Goal: Task Accomplishment & Management: Complete application form

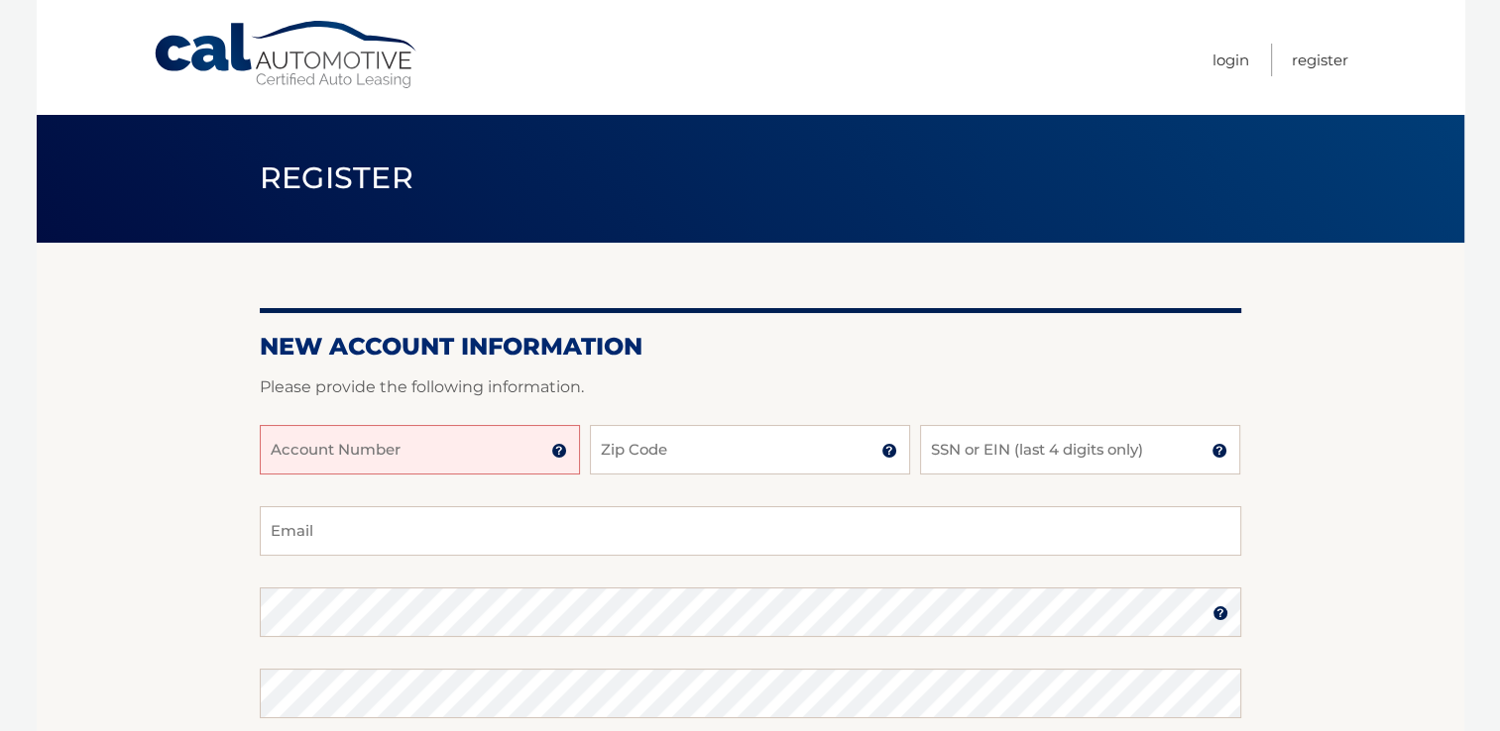
click at [460, 450] on input "Account Number" at bounding box center [420, 450] width 320 height 50
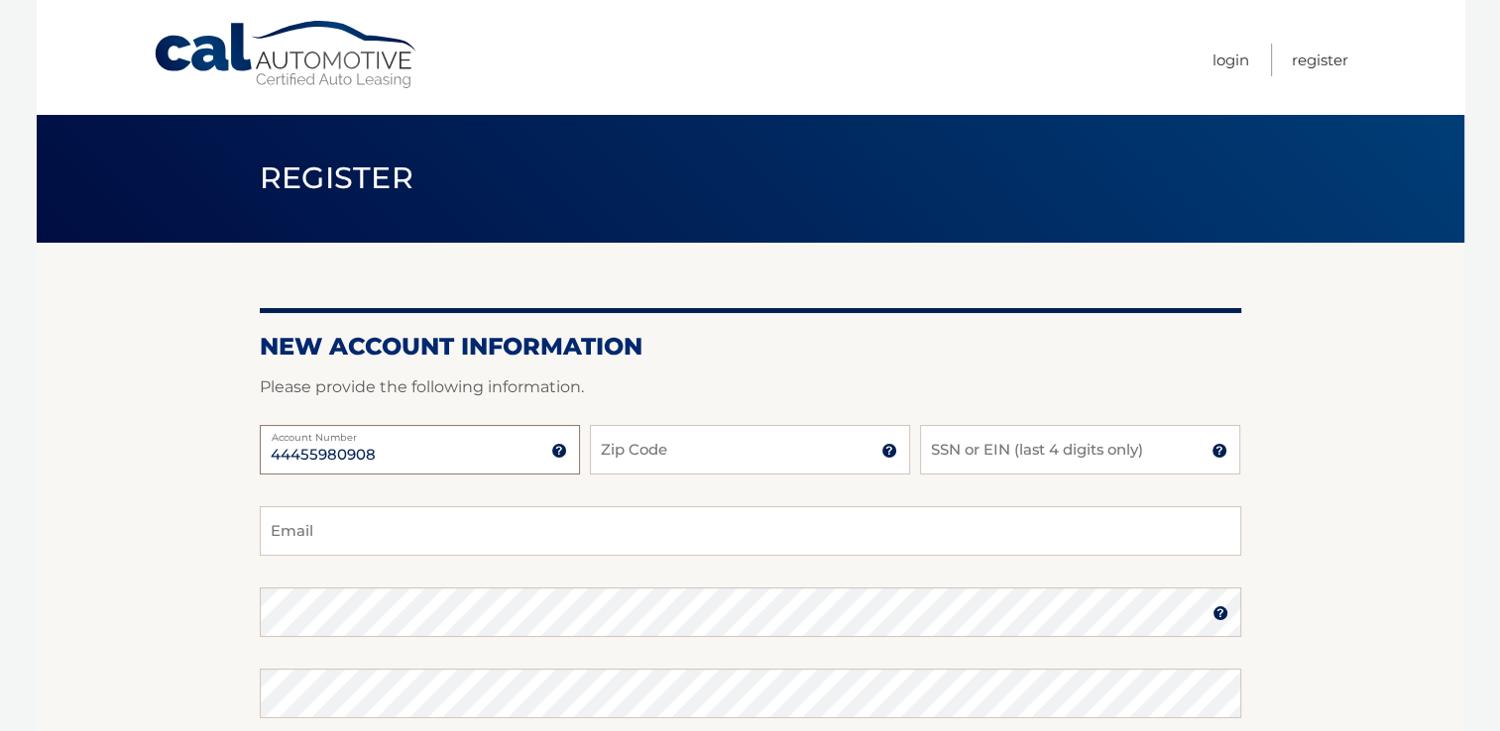
type input "44455980908"
click at [657, 464] on input "Zip Code" at bounding box center [750, 450] width 320 height 50
type input "07922"
type input "1"
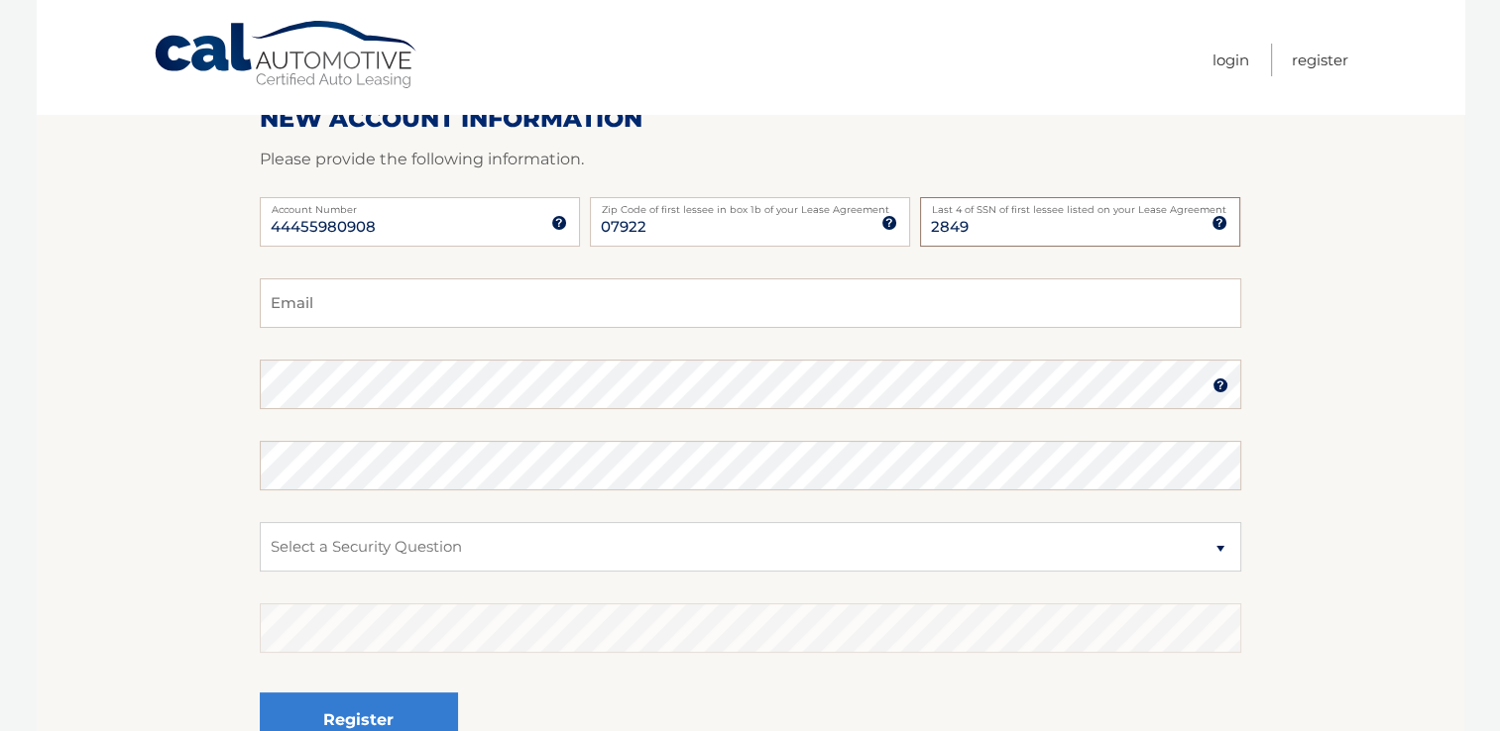
scroll to position [246, 0]
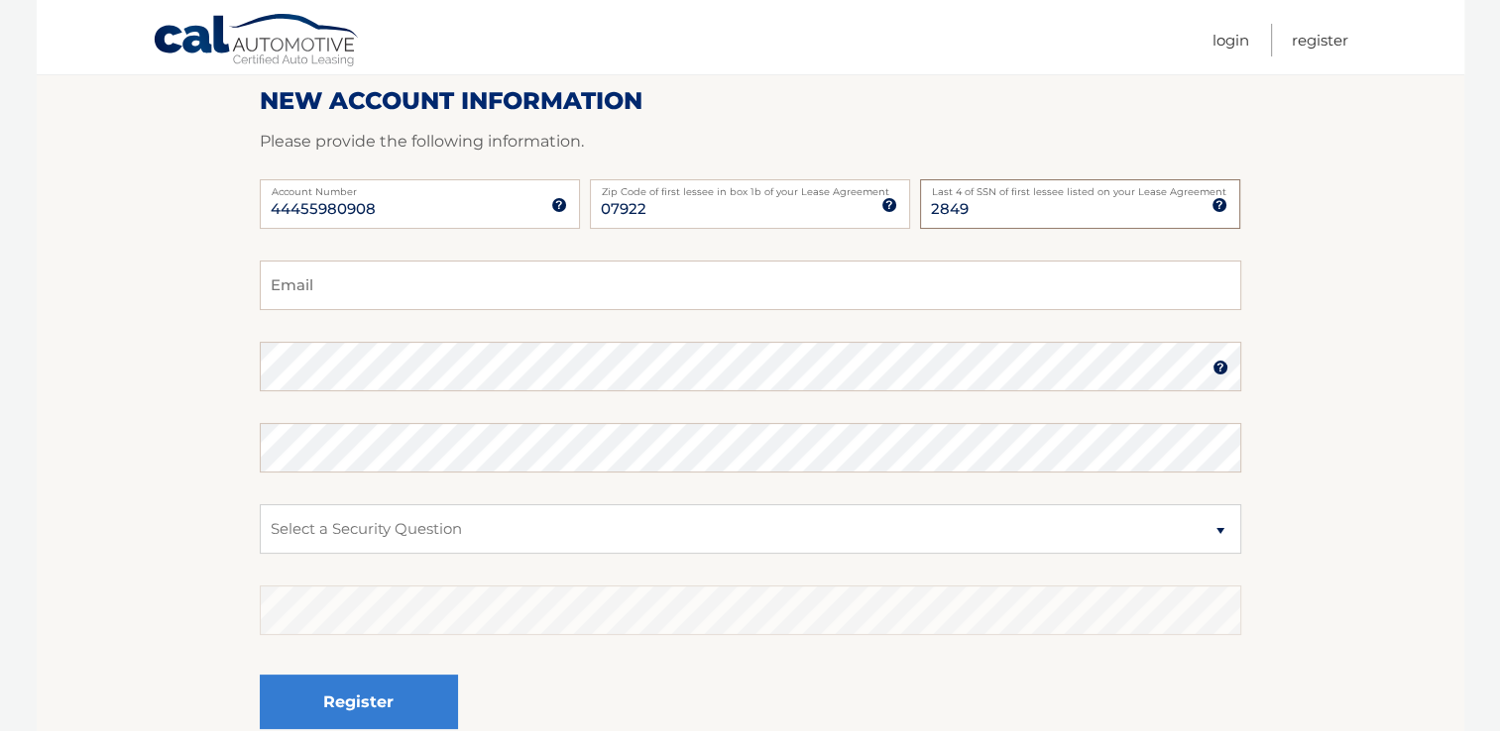
type input "2849"
click at [773, 285] on input "Email" at bounding box center [750, 286] width 981 height 50
type input "calla.ann@gmail.com"
click at [911, 543] on select "Select a Security Question What was the name of your elementary school? What is…" at bounding box center [750, 530] width 981 height 50
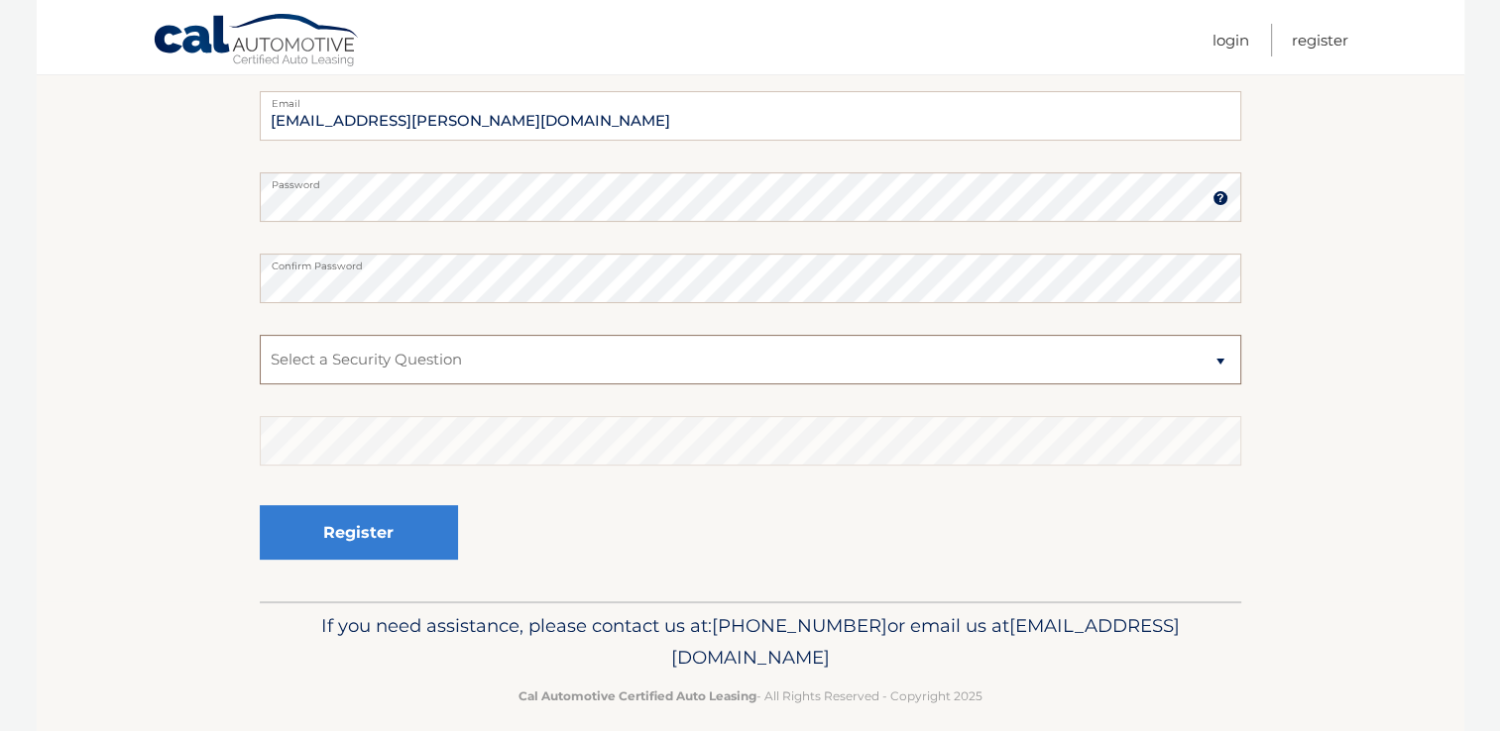
scroll to position [435, 0]
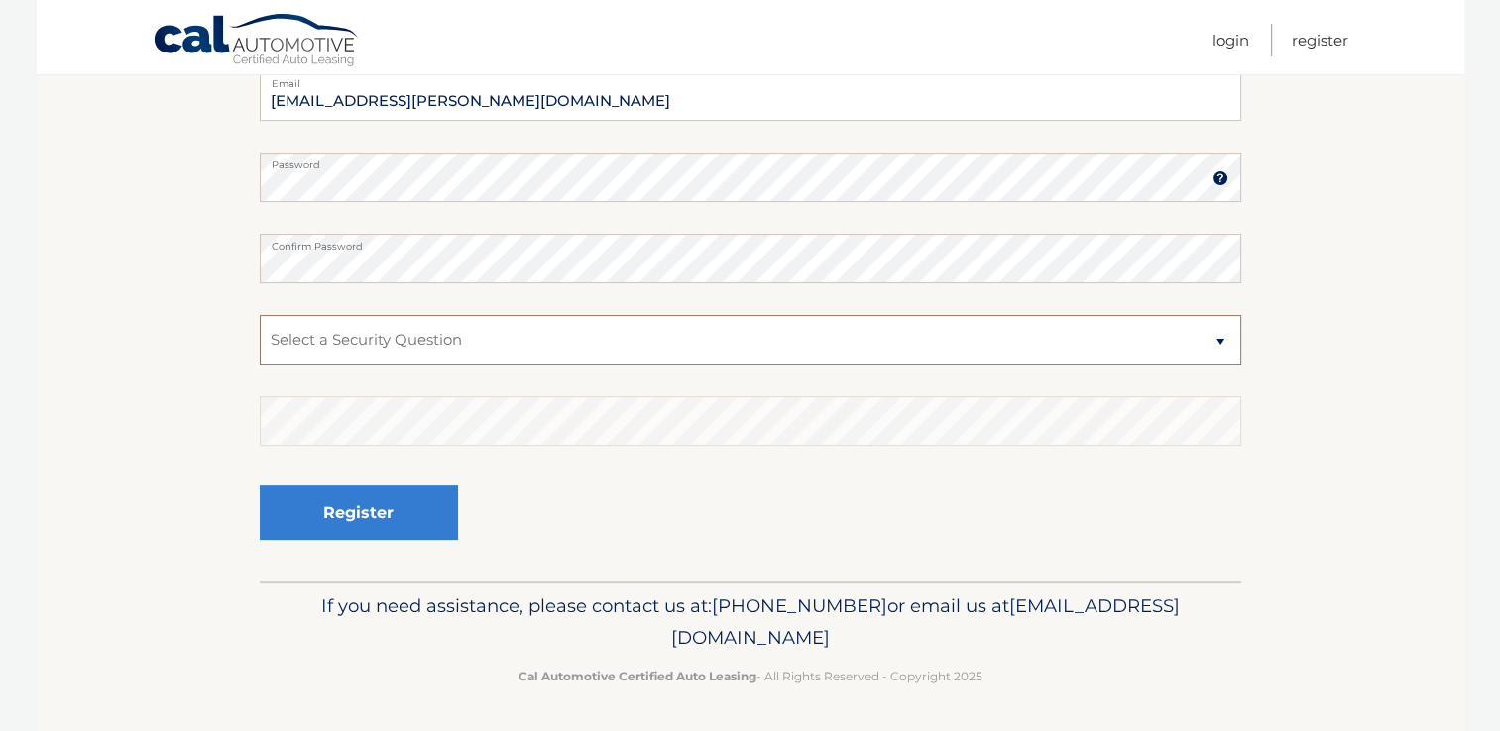
click at [1029, 331] on select "Select a Security Question What was the name of your elementary school? What is…" at bounding box center [750, 340] width 981 height 50
select select "2"
click at [260, 315] on select "Select a Security Question What was the name of your elementary school? What is…" at bounding box center [750, 340] width 981 height 50
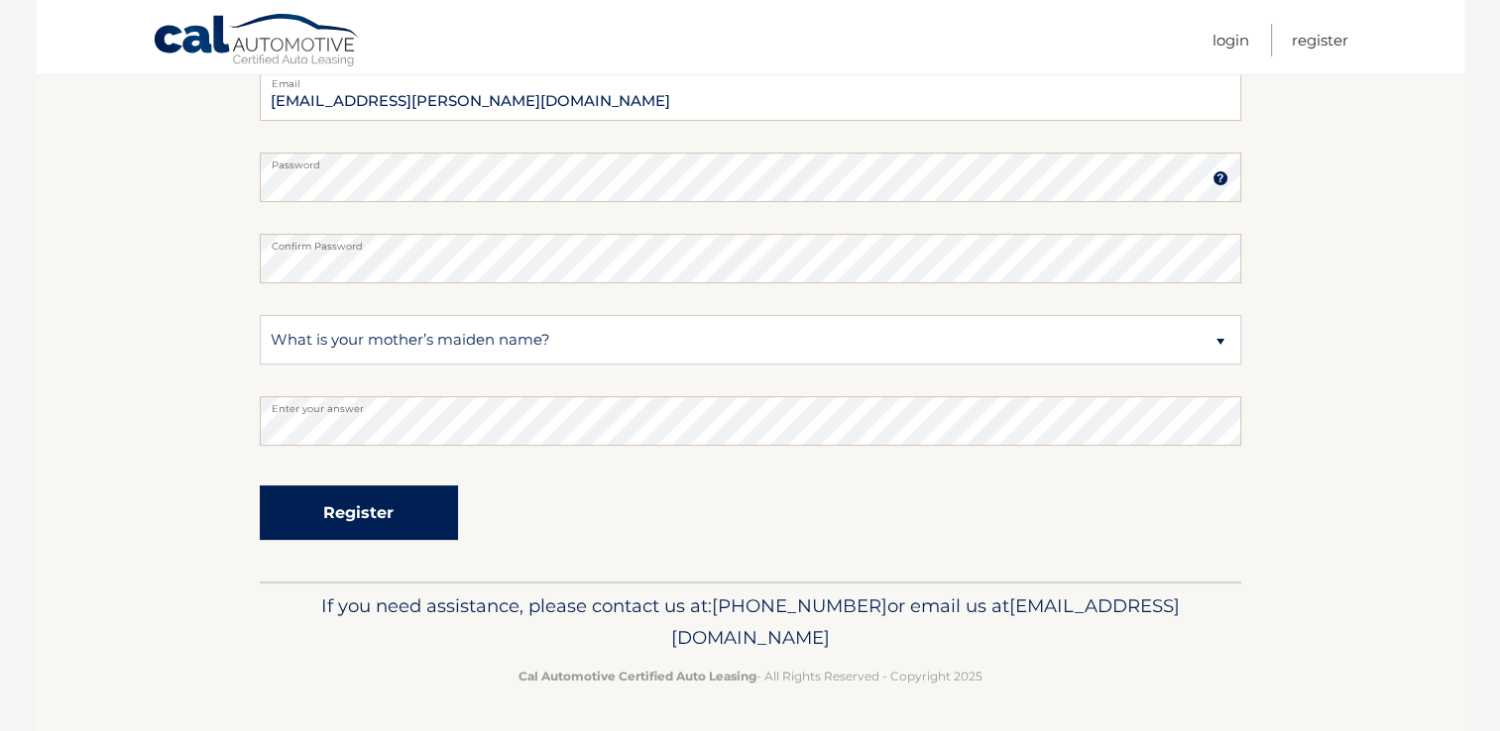
click at [399, 517] on button "Register" at bounding box center [359, 513] width 198 height 55
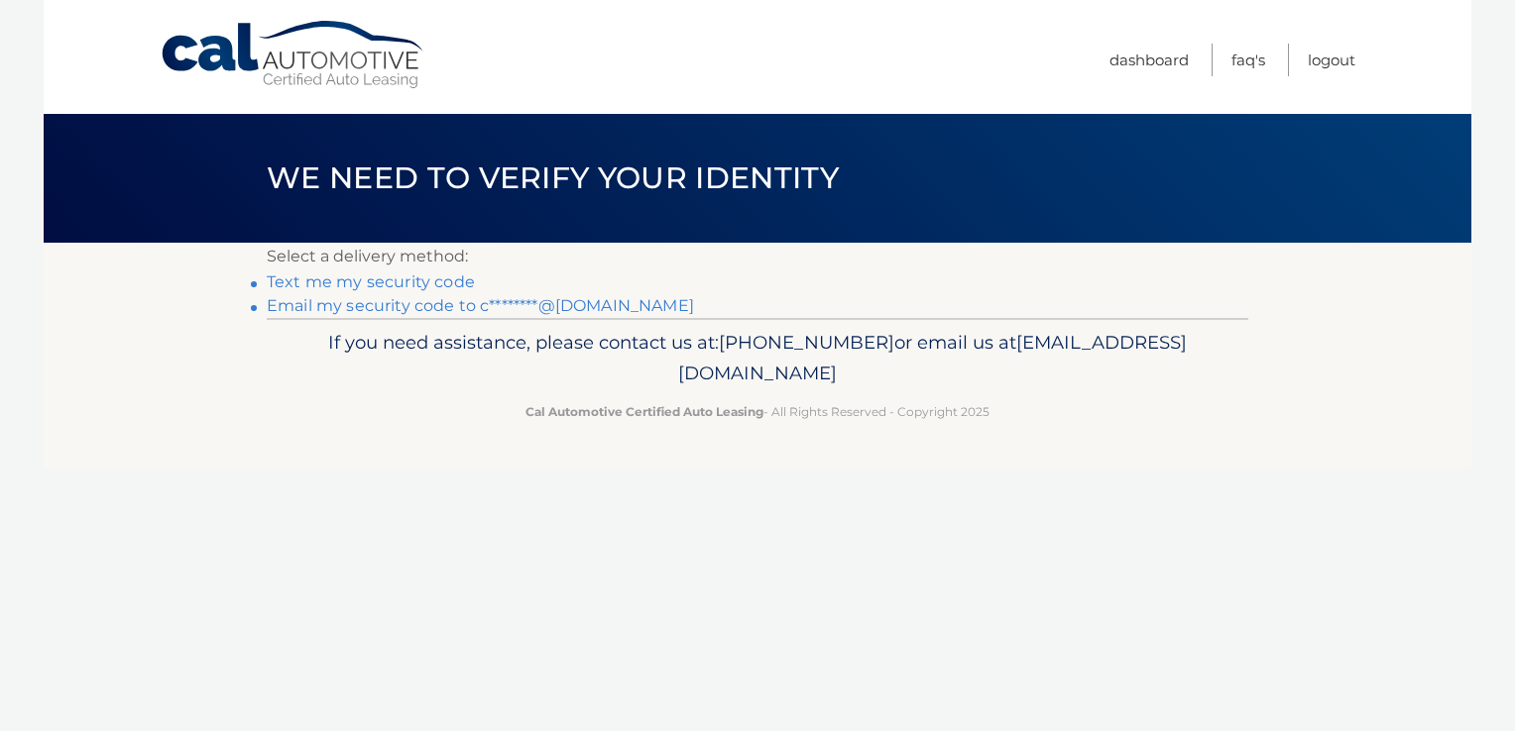
click at [435, 276] on link "Text me my security code" at bounding box center [371, 282] width 208 height 19
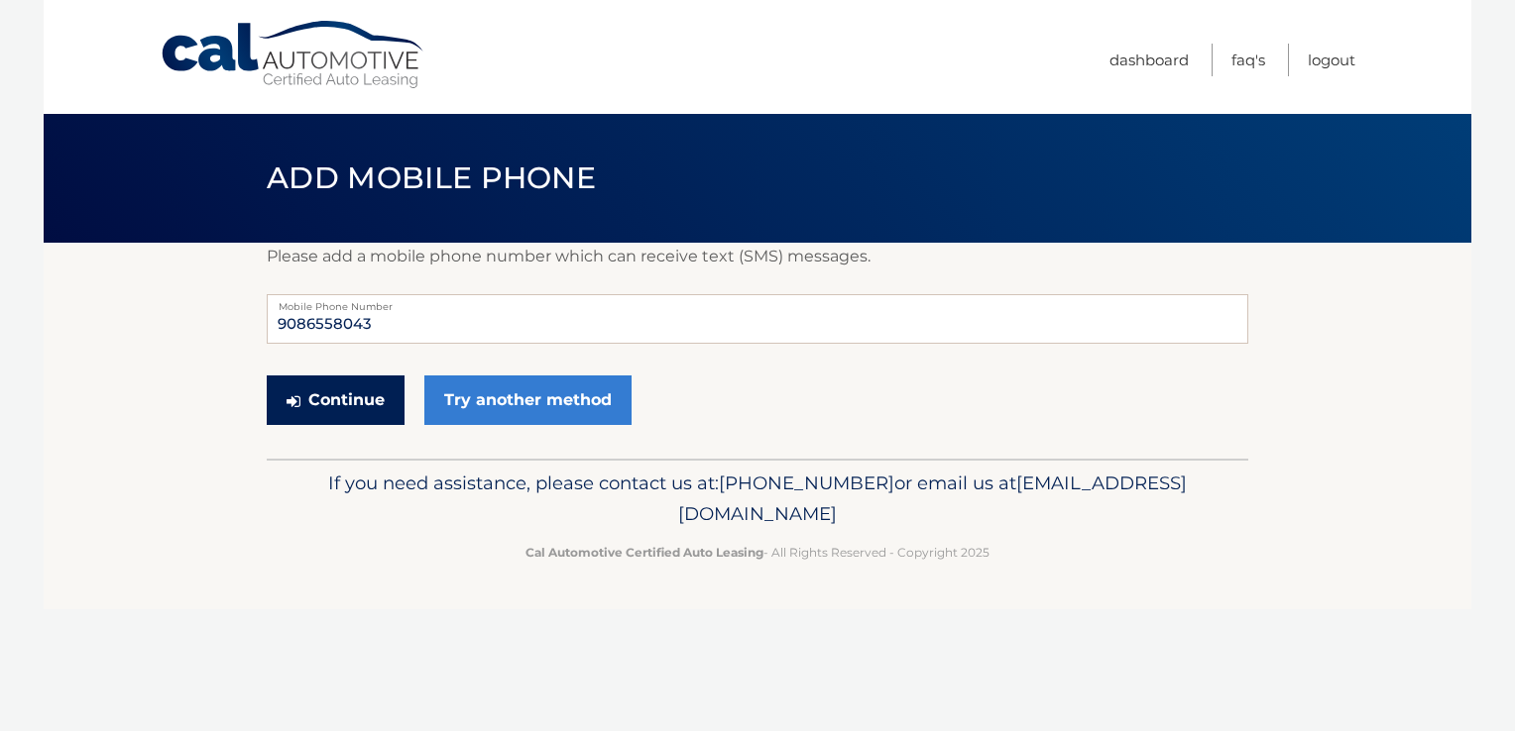
click at [357, 404] on button "Continue" at bounding box center [336, 401] width 138 height 50
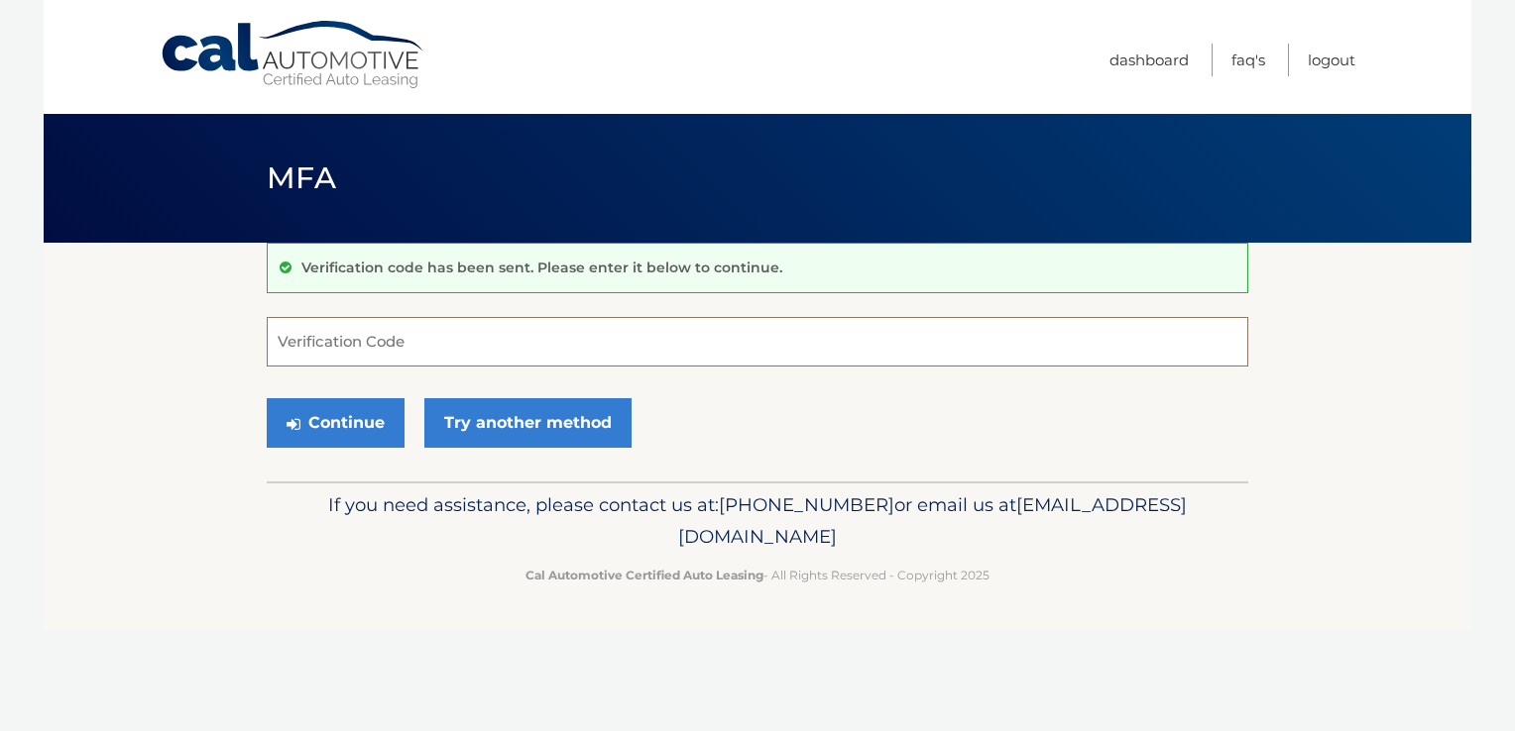
click at [437, 349] on input "Verification Code" at bounding box center [757, 342] width 981 height 50
type input "456140"
click at [349, 428] on button "Continue" at bounding box center [336, 423] width 138 height 50
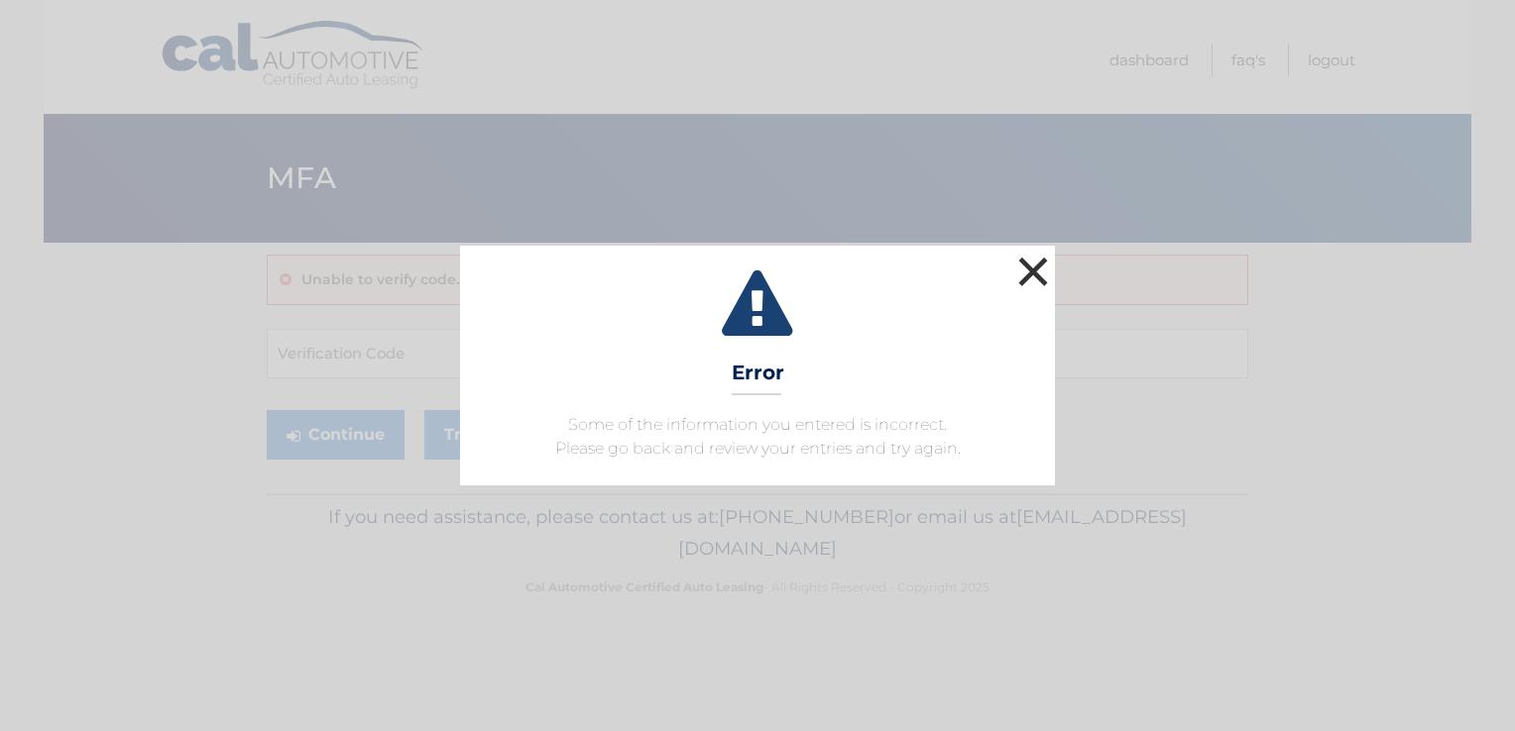
click at [1028, 272] on button "×" at bounding box center [1033, 272] width 40 height 40
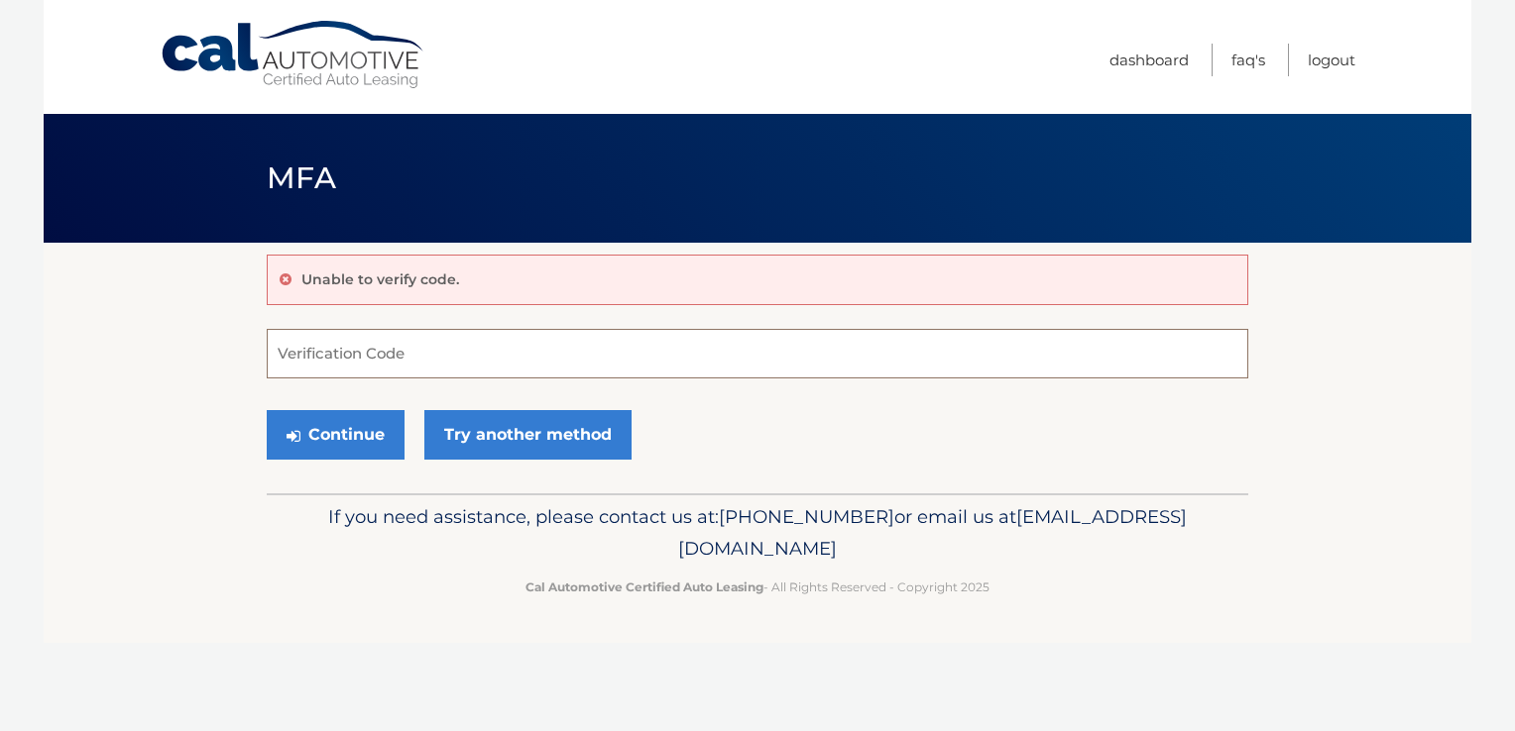
click at [722, 370] on input "Verification Code" at bounding box center [757, 354] width 981 height 50
click at [714, 369] on input "Verification Code" at bounding box center [757, 354] width 981 height 50
type input "456410"
click at [313, 437] on button "Continue" at bounding box center [336, 435] width 138 height 50
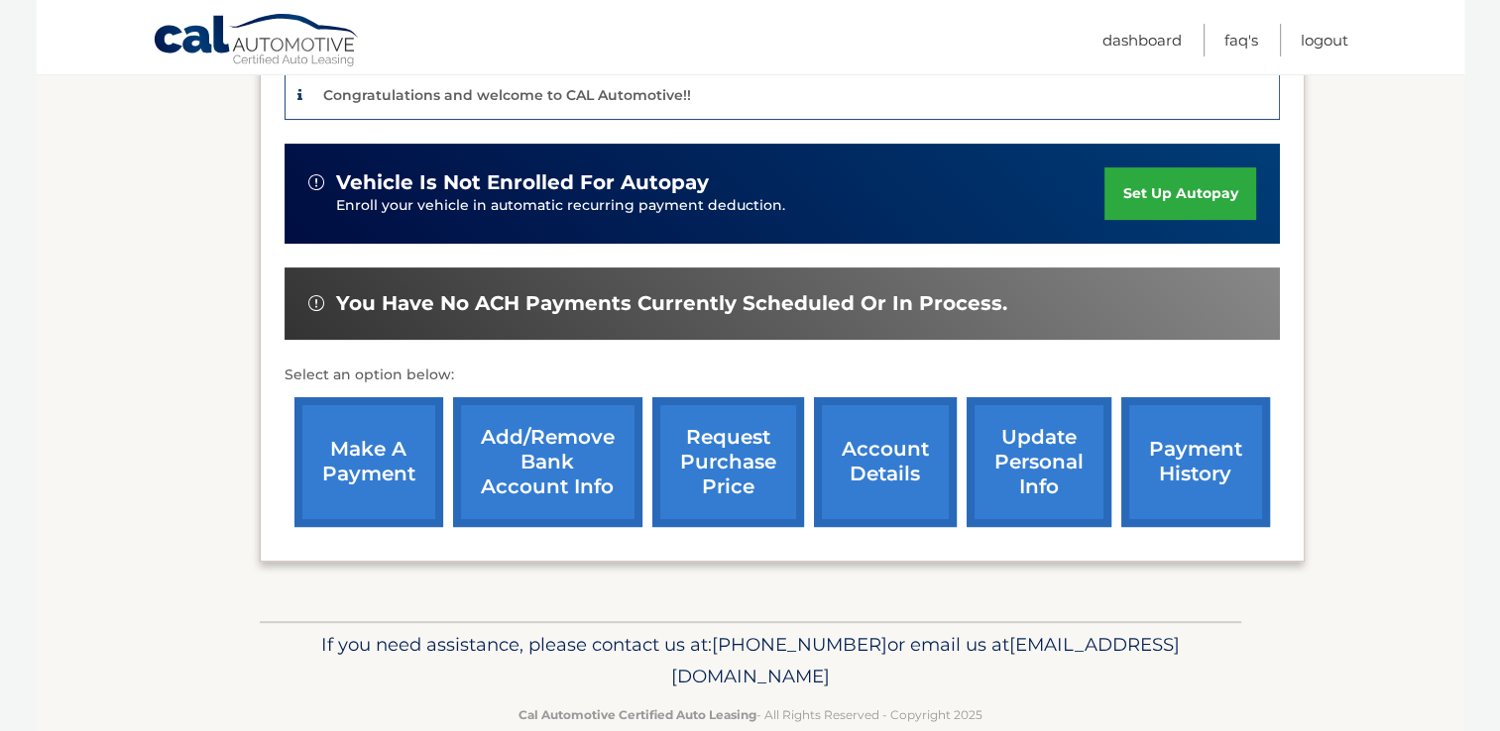
scroll to position [532, 0]
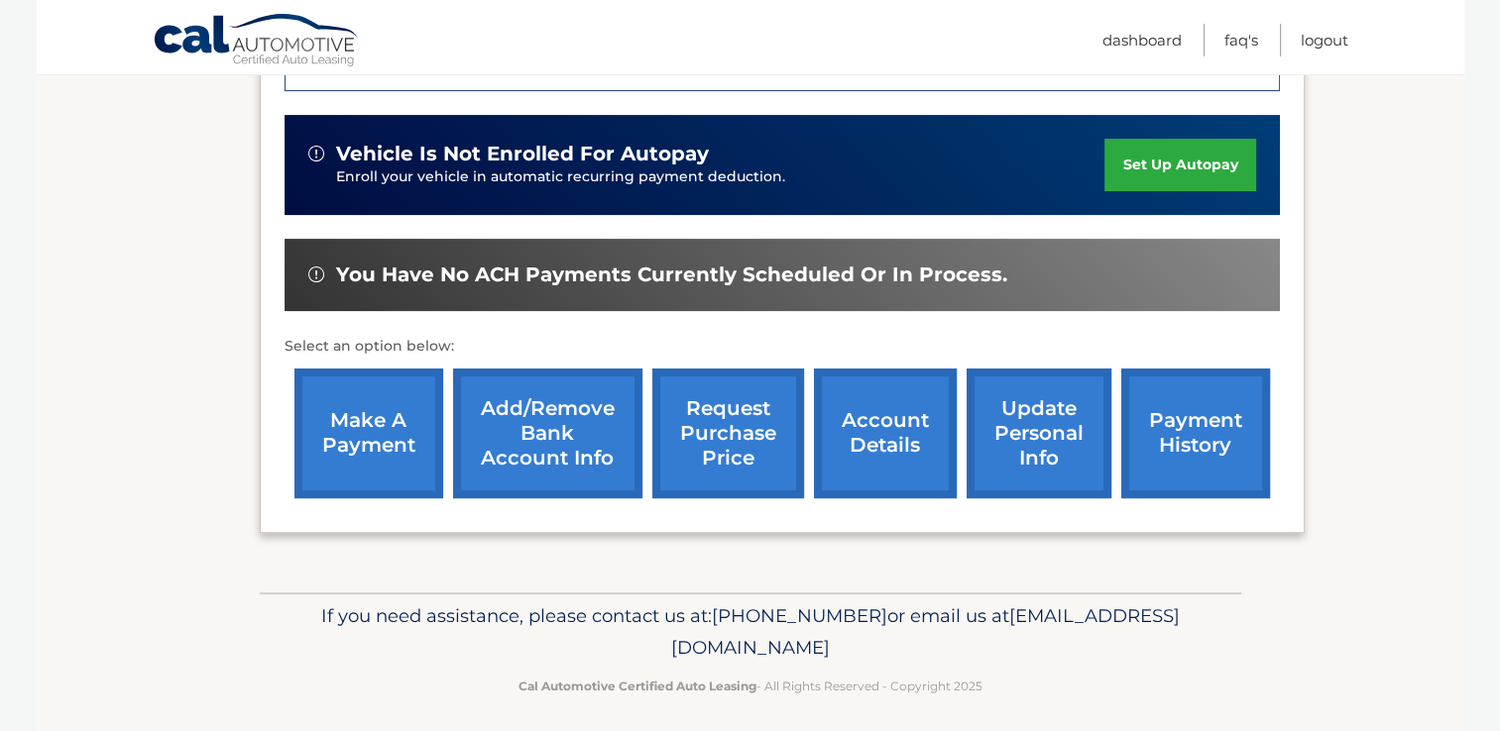
click at [868, 438] on link "account details" at bounding box center [885, 434] width 143 height 130
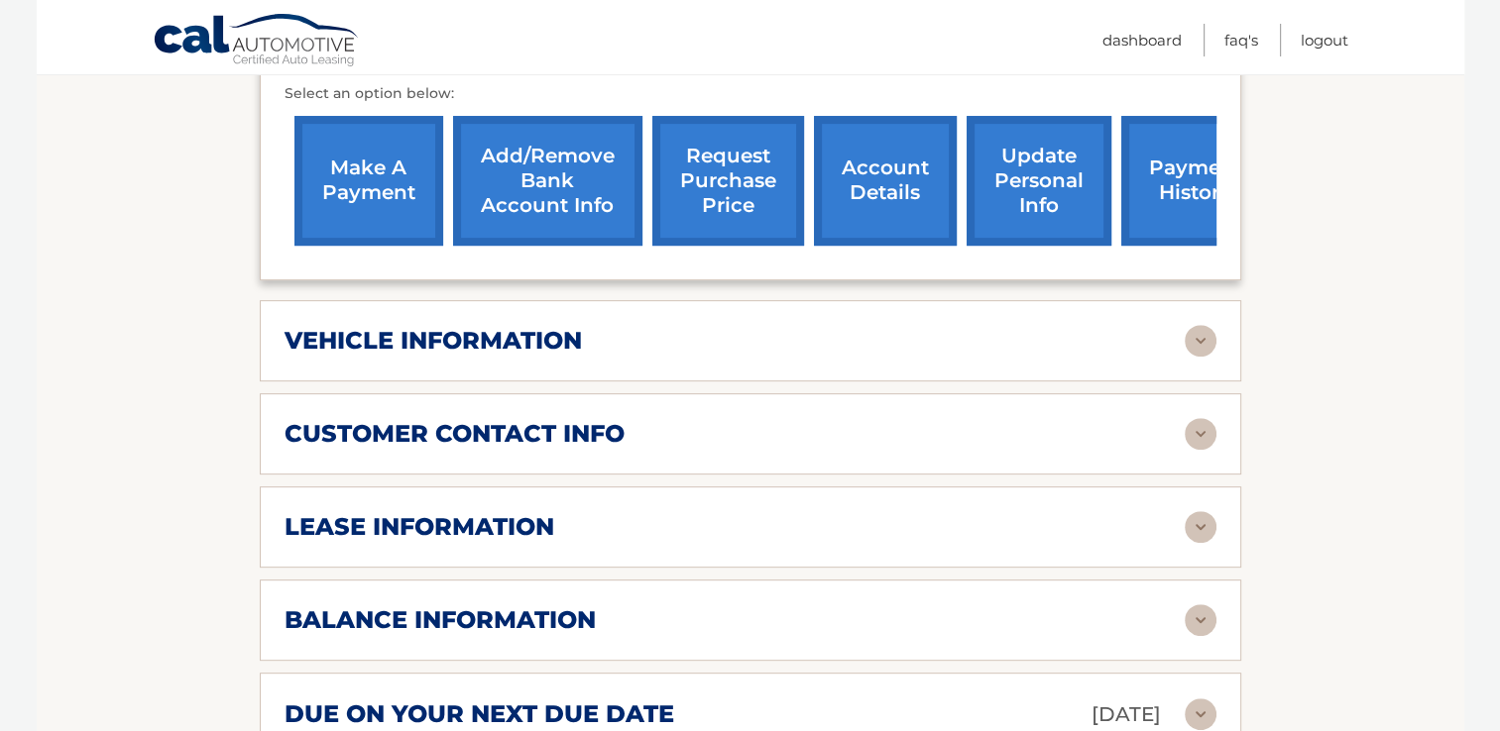
scroll to position [736, 0]
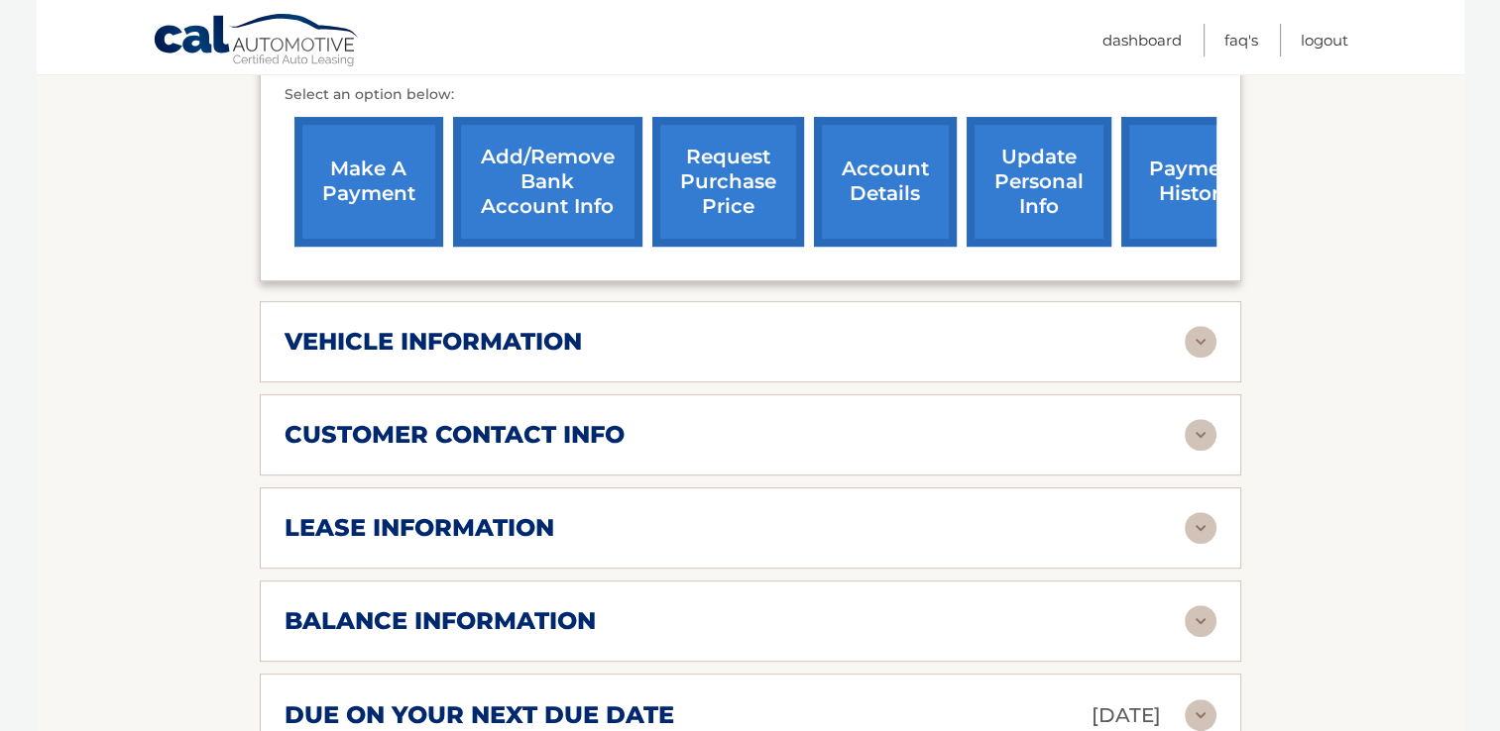
click at [1198, 341] on img at bounding box center [1200, 342] width 32 height 32
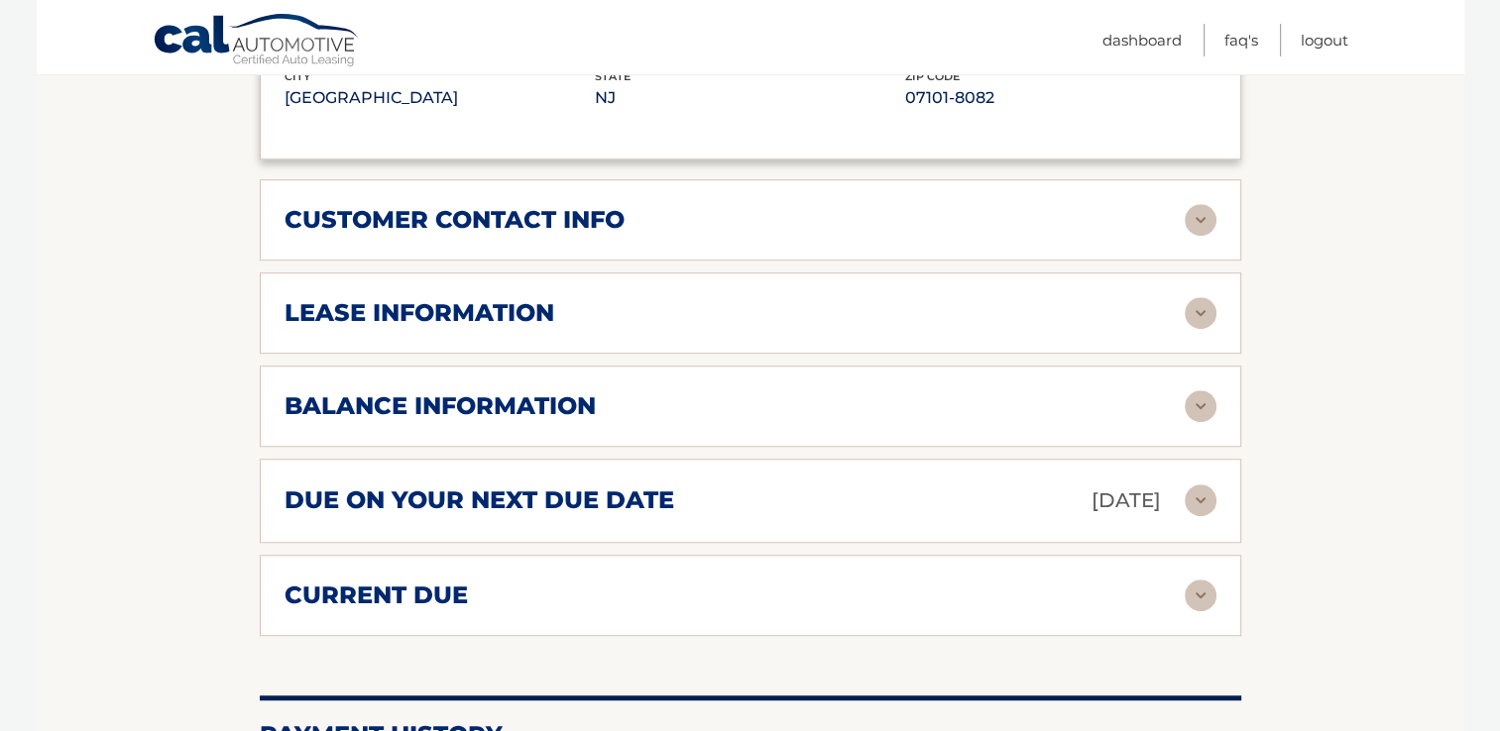
scroll to position [1427, 0]
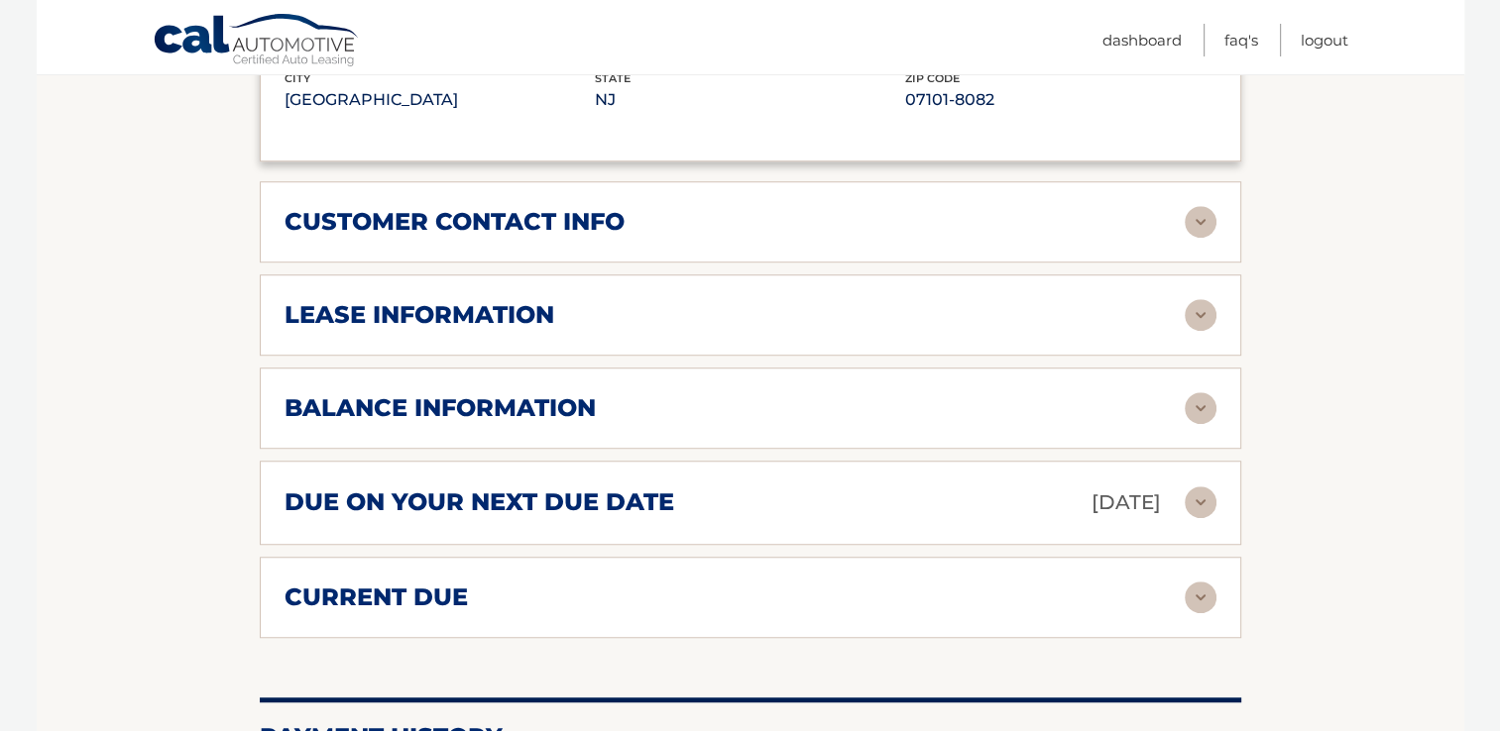
click at [1197, 310] on img at bounding box center [1200, 315] width 32 height 32
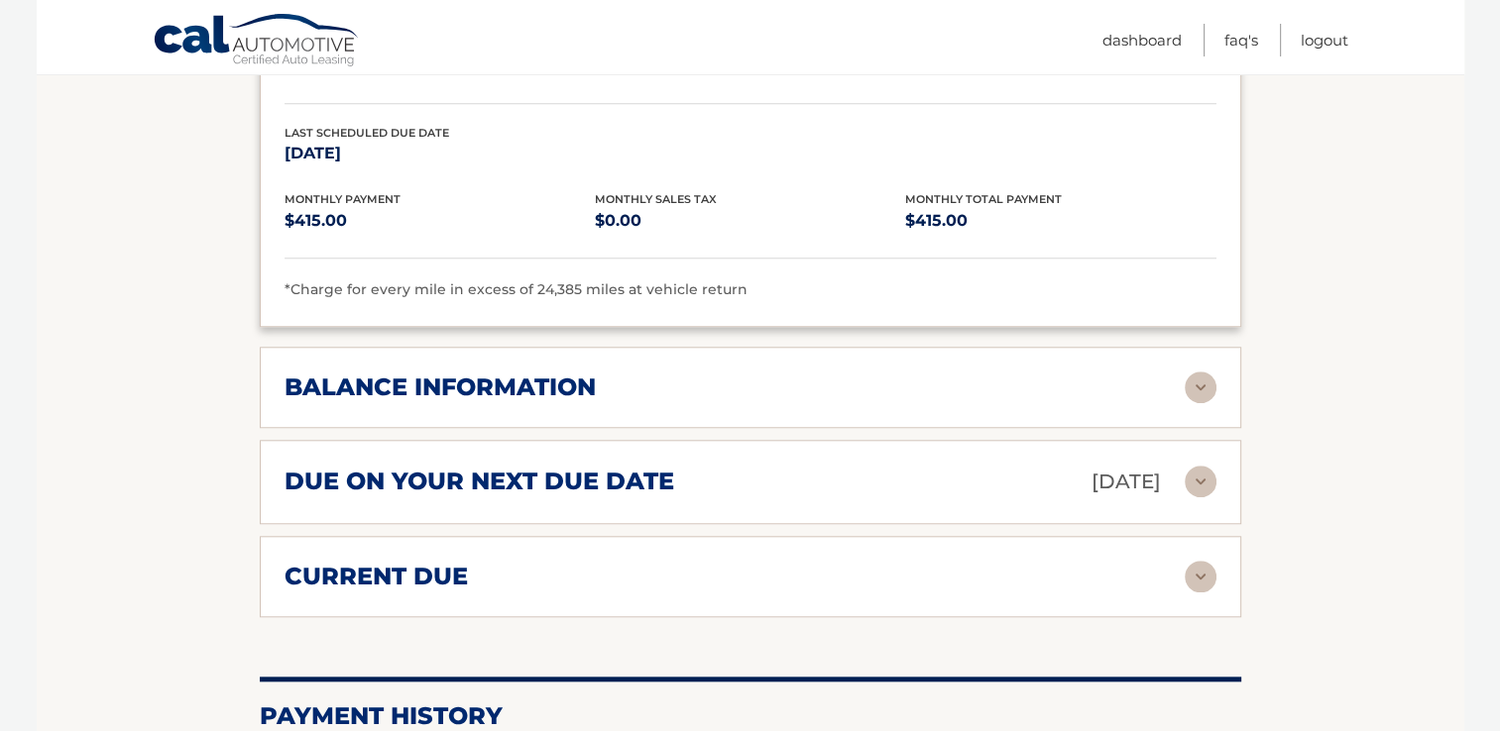
scroll to position [1820, 0]
click at [1194, 383] on img at bounding box center [1200, 388] width 32 height 32
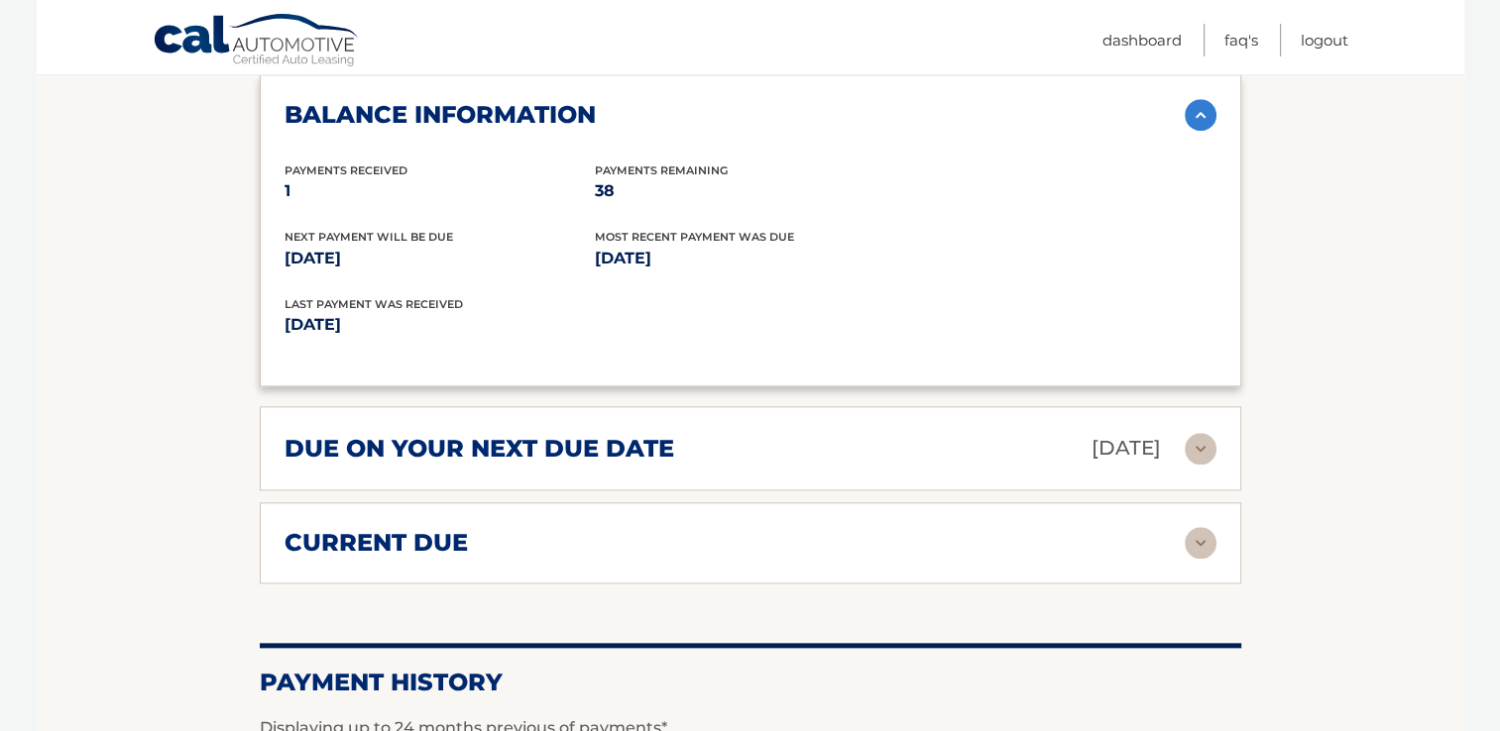
scroll to position [2093, 0]
click at [1208, 438] on img at bounding box center [1200, 448] width 32 height 32
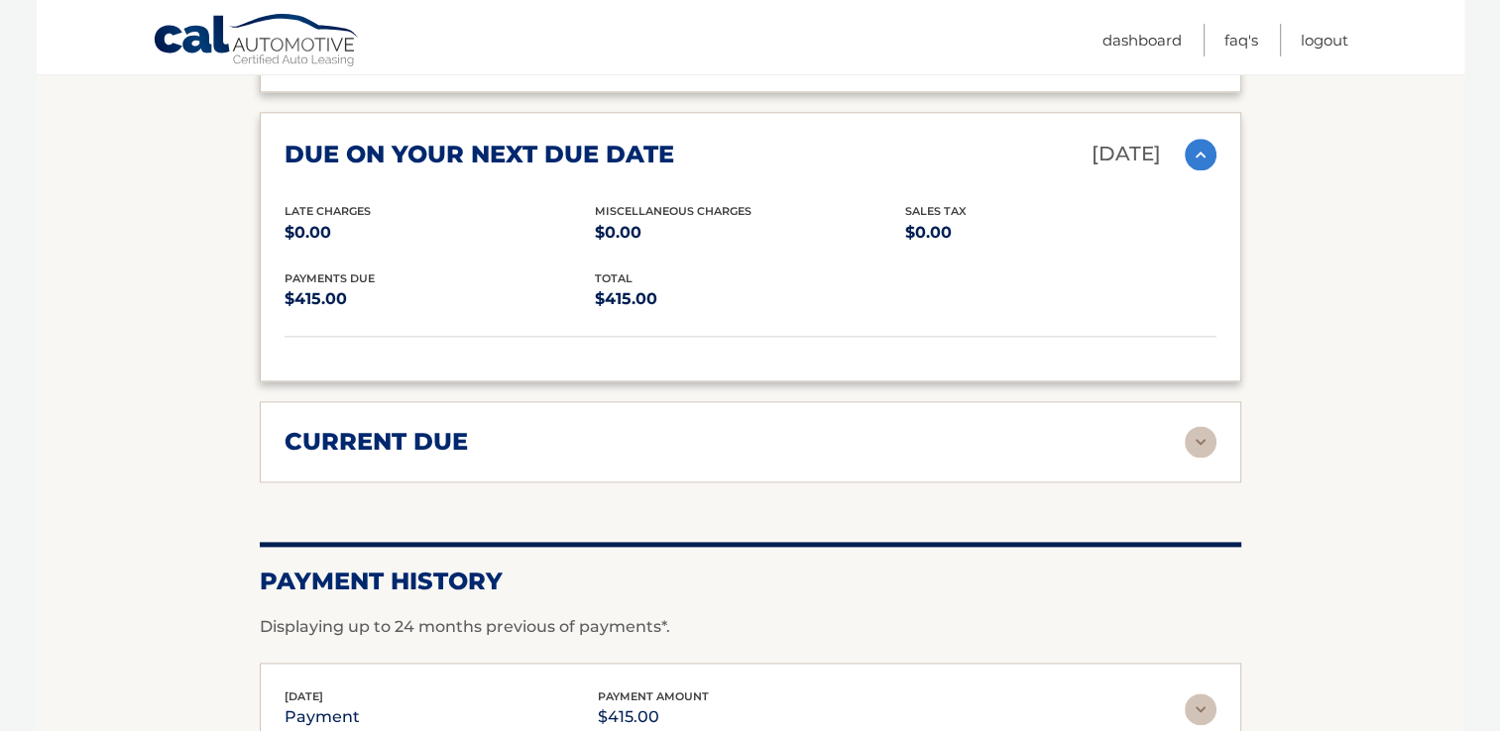
scroll to position [2394, 0]
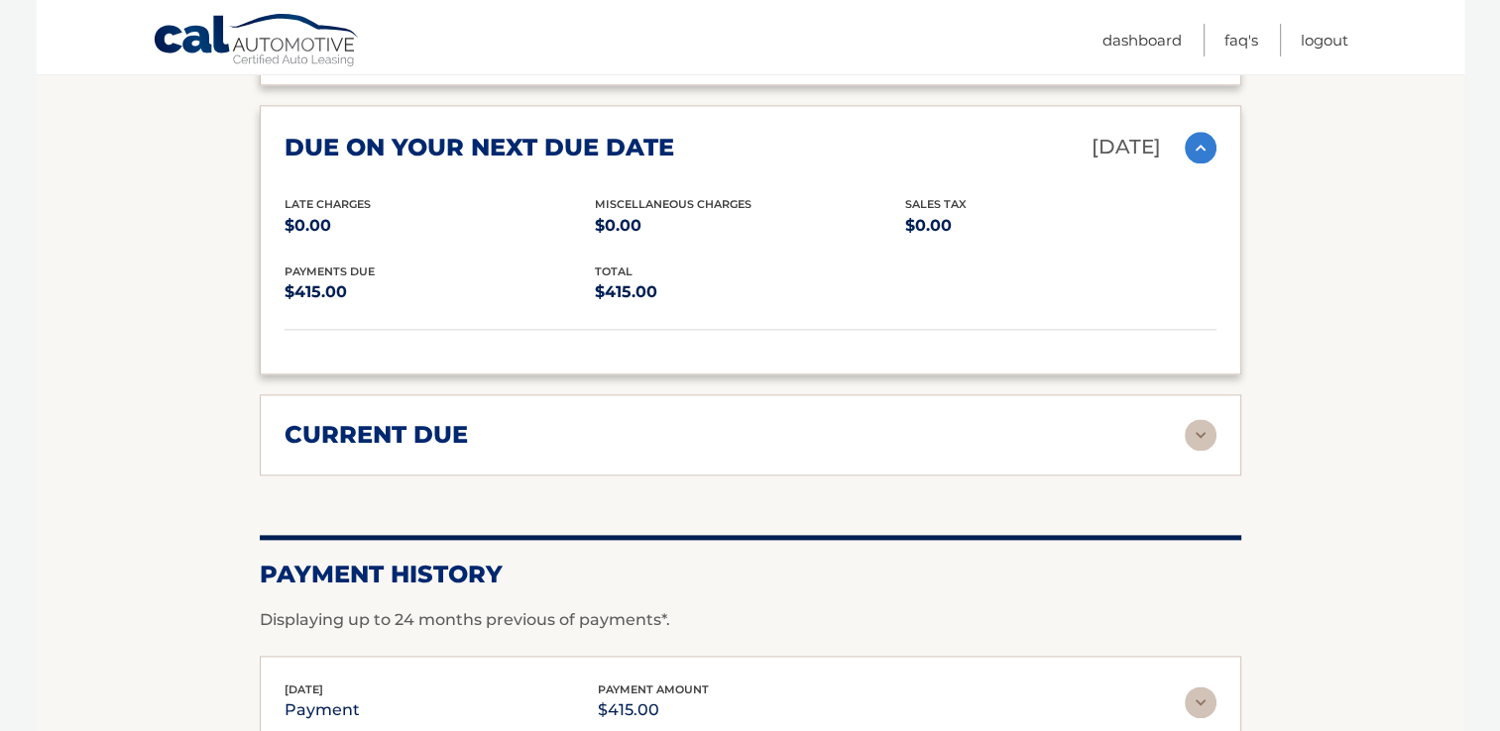
click at [1201, 427] on img at bounding box center [1200, 435] width 32 height 32
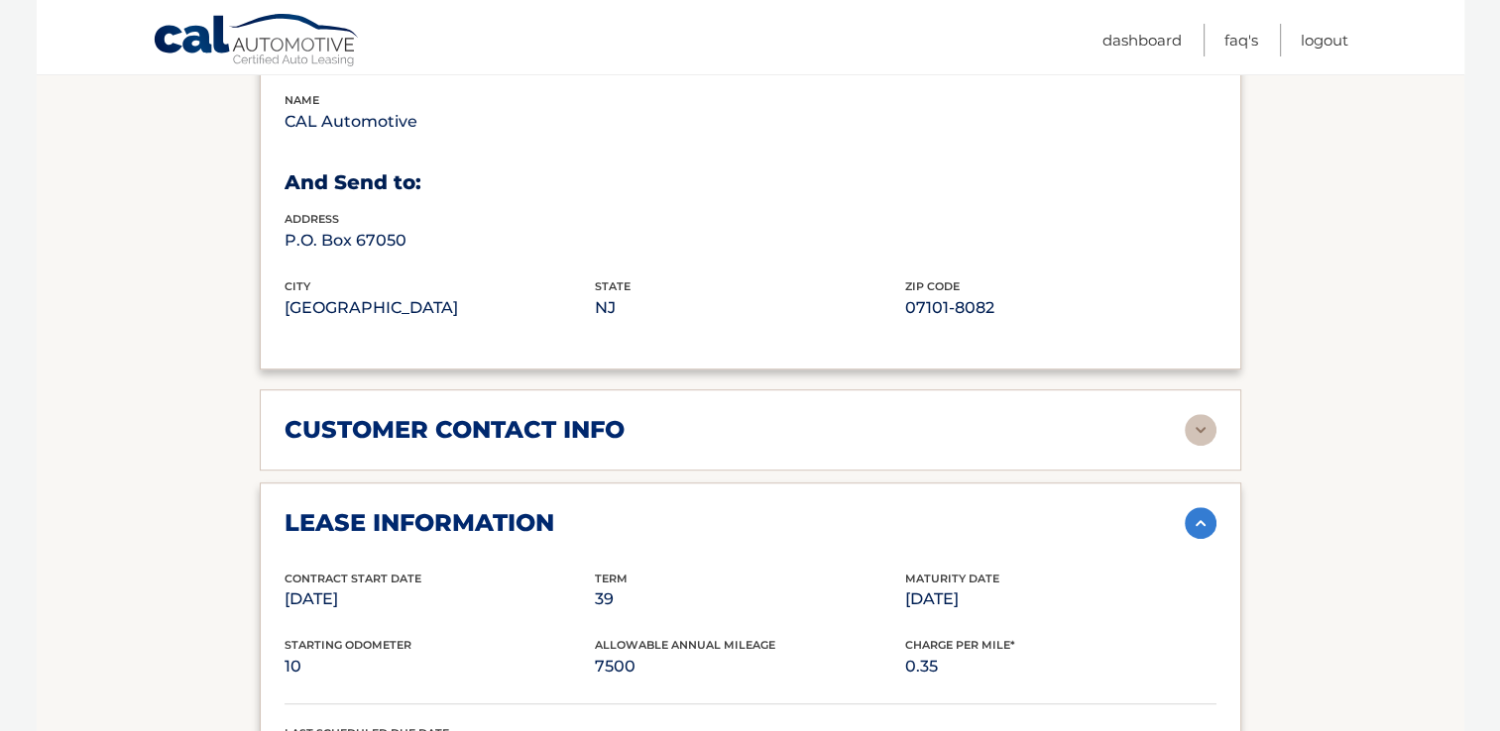
scroll to position [1217, 0]
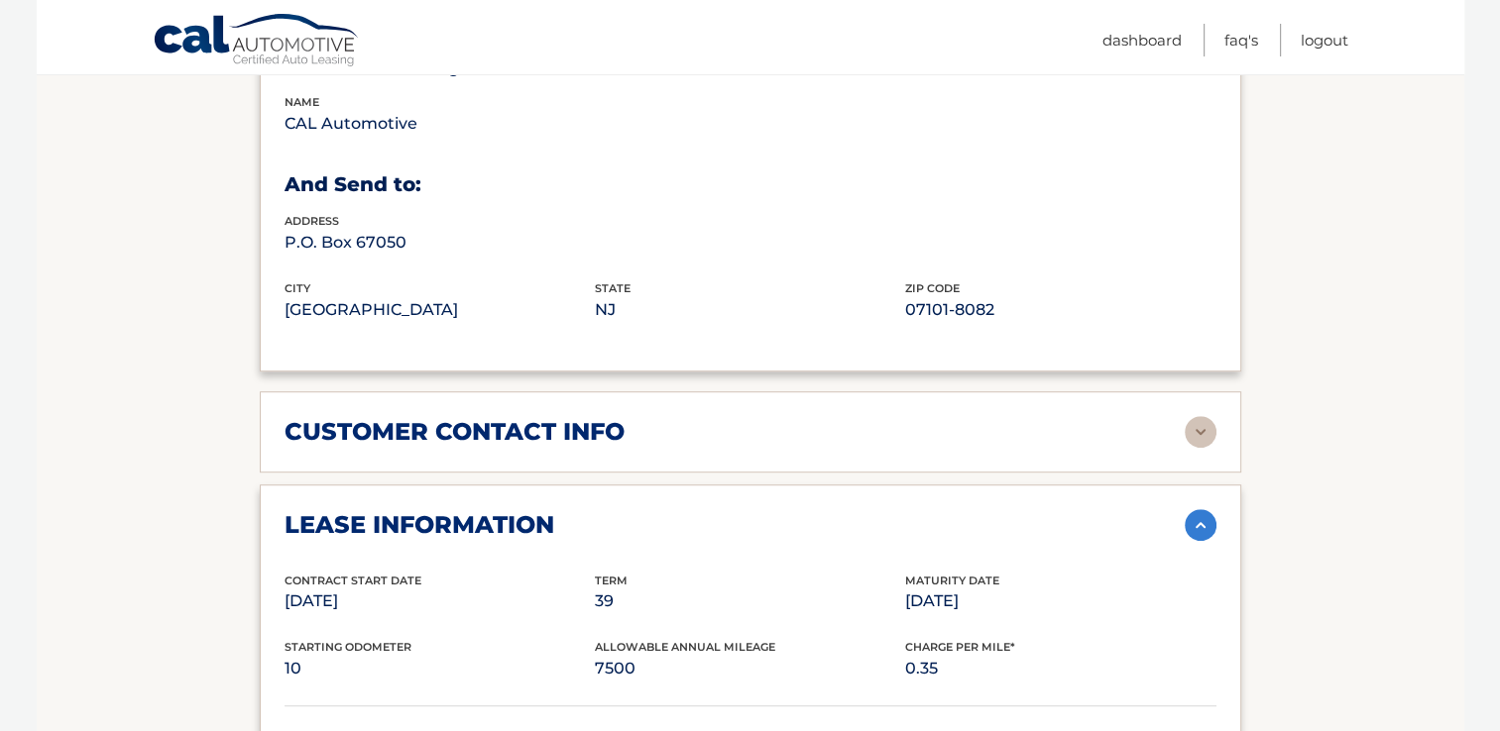
click at [1202, 422] on img at bounding box center [1200, 432] width 32 height 32
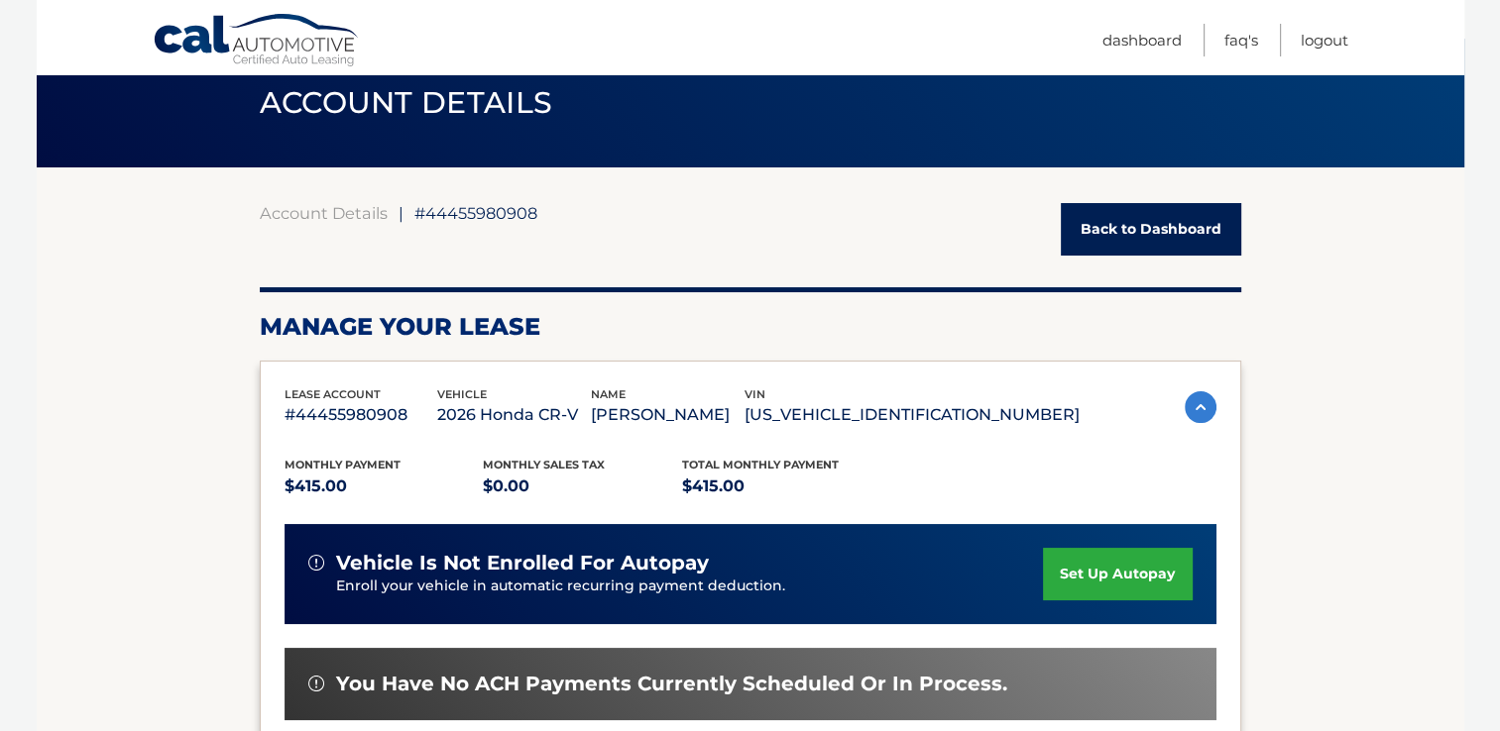
scroll to position [72, 0]
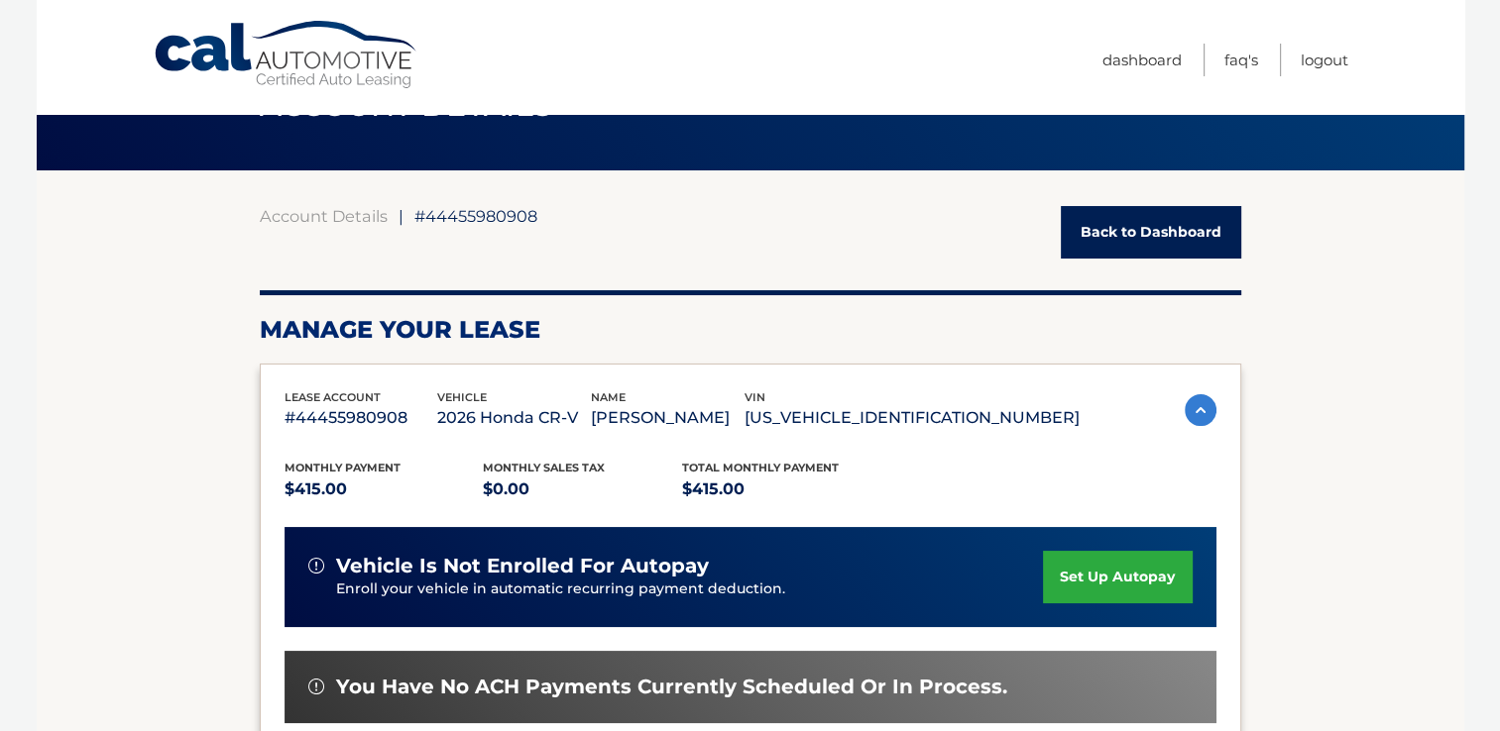
click at [1173, 245] on link "Back to Dashboard" at bounding box center [1151, 232] width 180 height 53
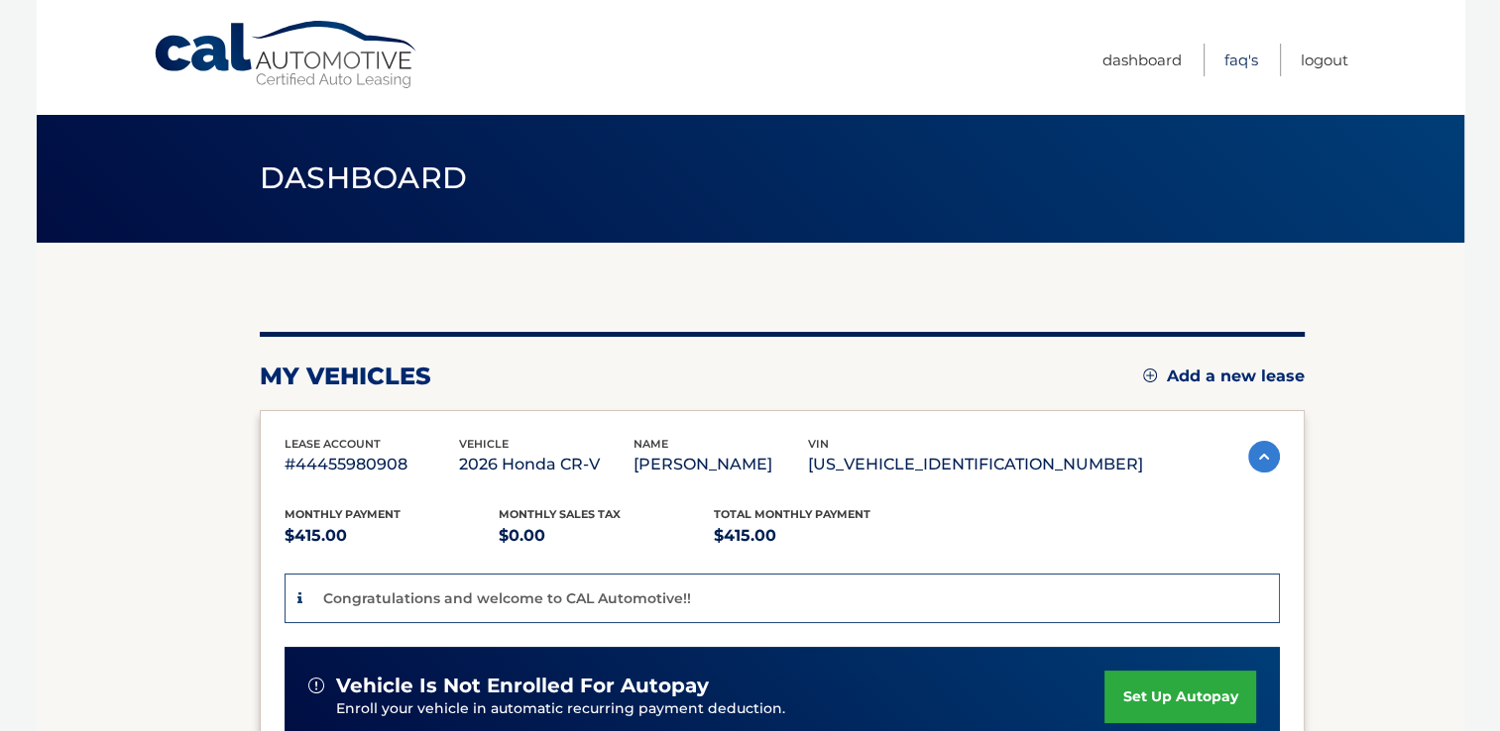
click at [1231, 57] on link "FAQ's" at bounding box center [1241, 60] width 34 height 33
